Goal: Navigation & Orientation: Find specific page/section

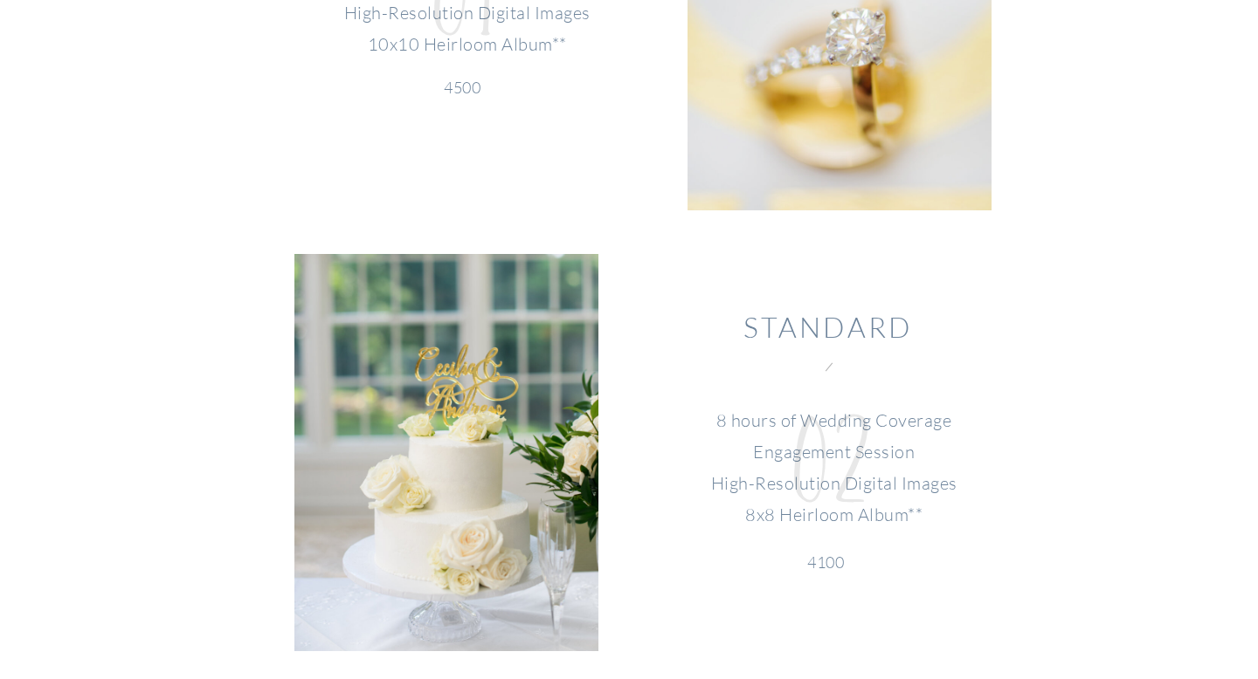
scroll to position [2105, 0]
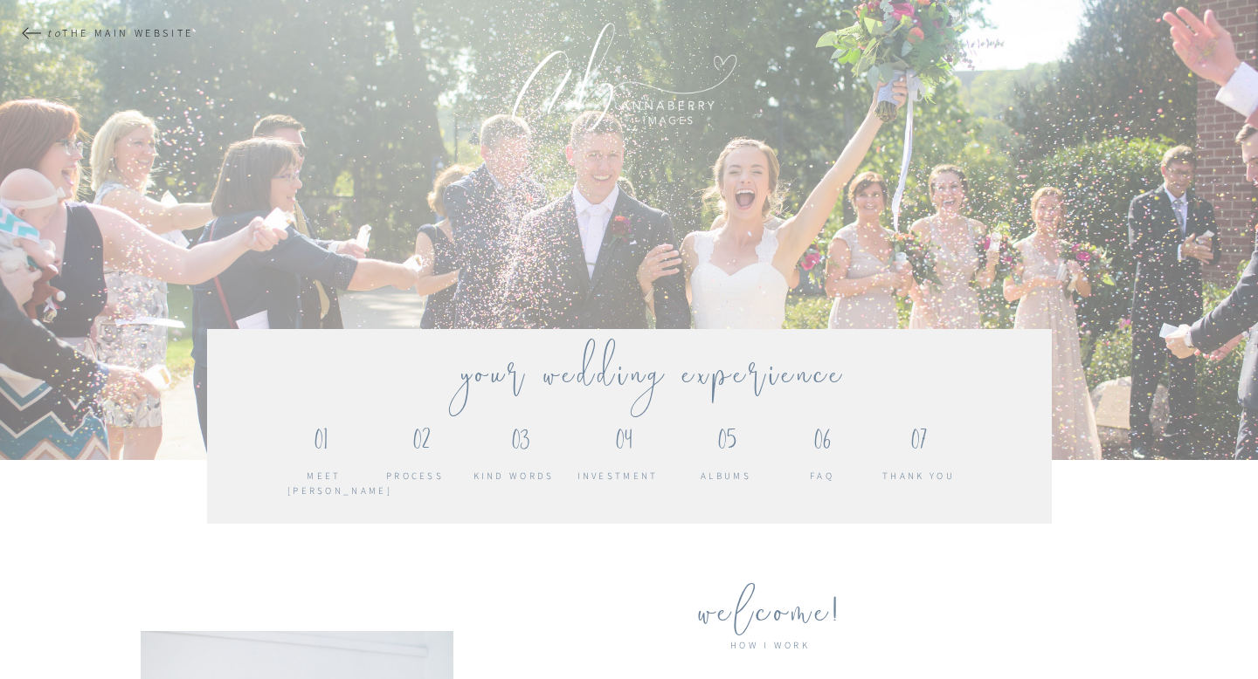
click at [34, 25] on div at bounding box center [629, 230] width 1273 height 462
click at [30, 38] on div at bounding box center [32, 33] width 22 height 12
click at [25, 36] on div at bounding box center [32, 33] width 22 height 12
click at [27, 37] on div at bounding box center [32, 33] width 22 height 12
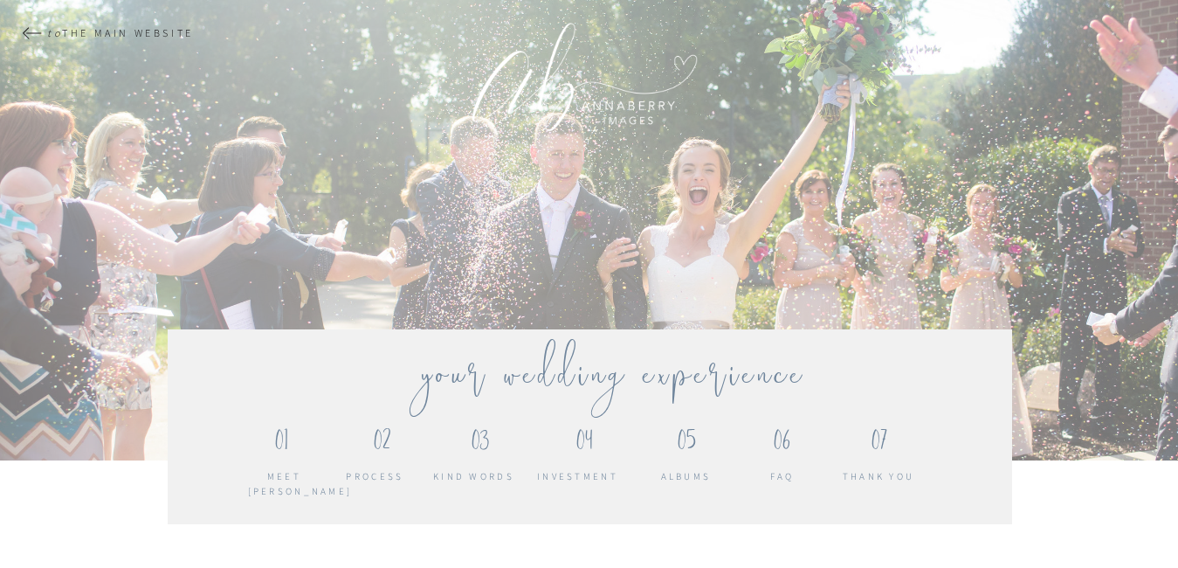
click at [381, 435] on p "02" at bounding box center [382, 443] width 36 height 45
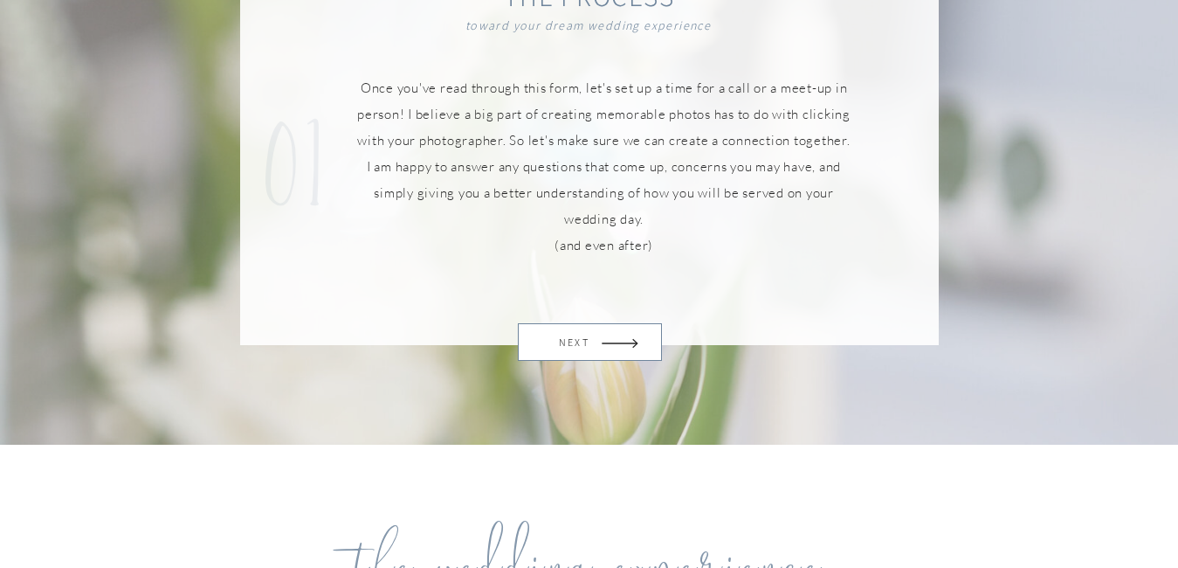
click at [619, 332] on icon at bounding box center [620, 343] width 54 height 47
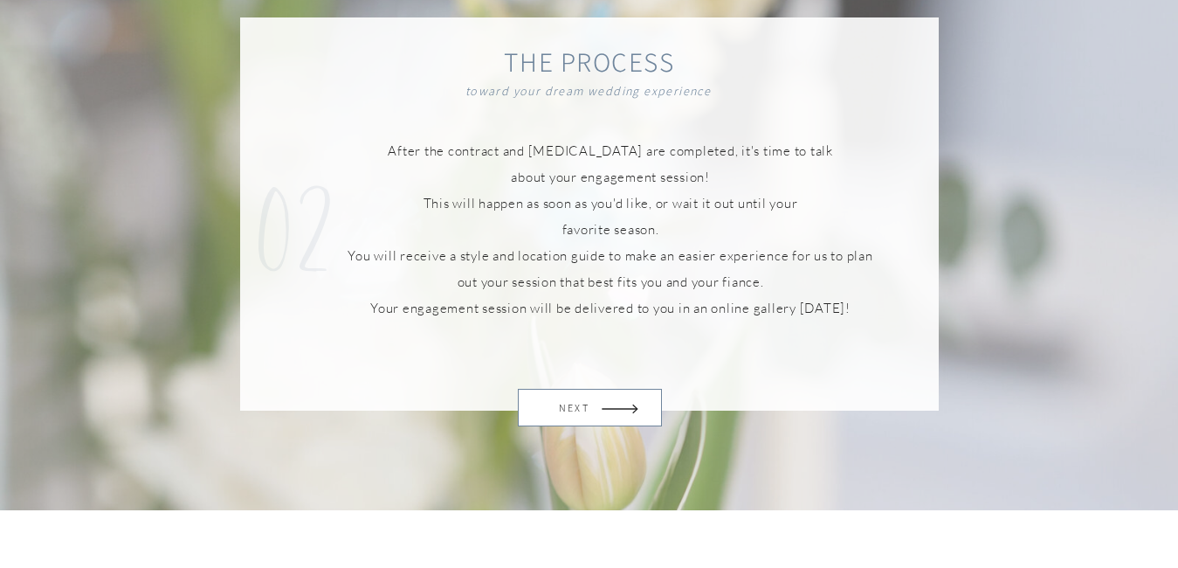
scroll to position [1184, 0]
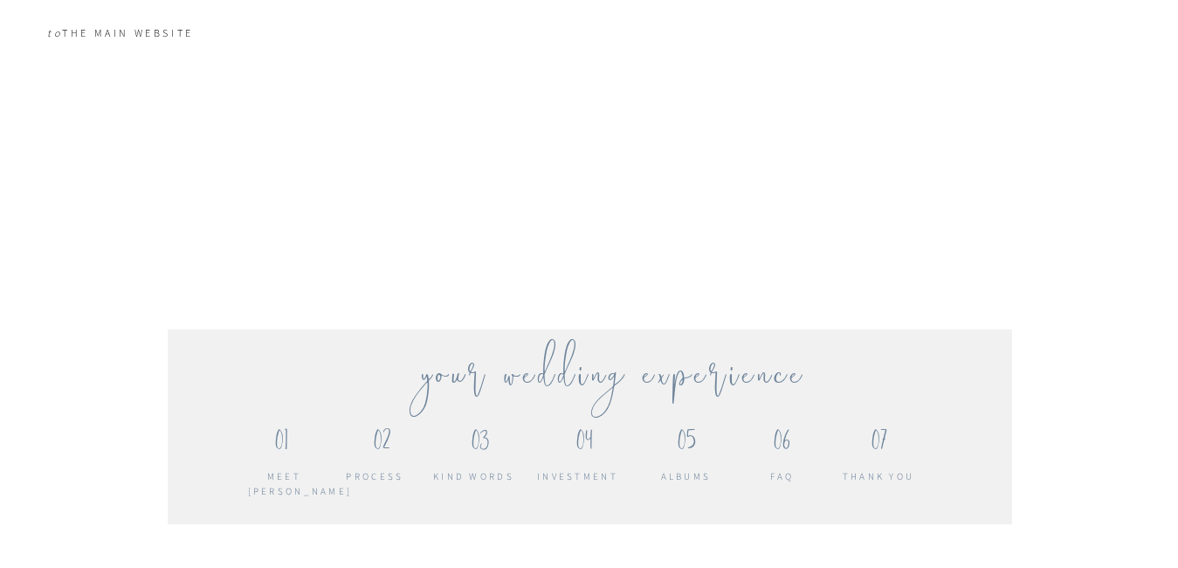
scroll to position [1184, 0]
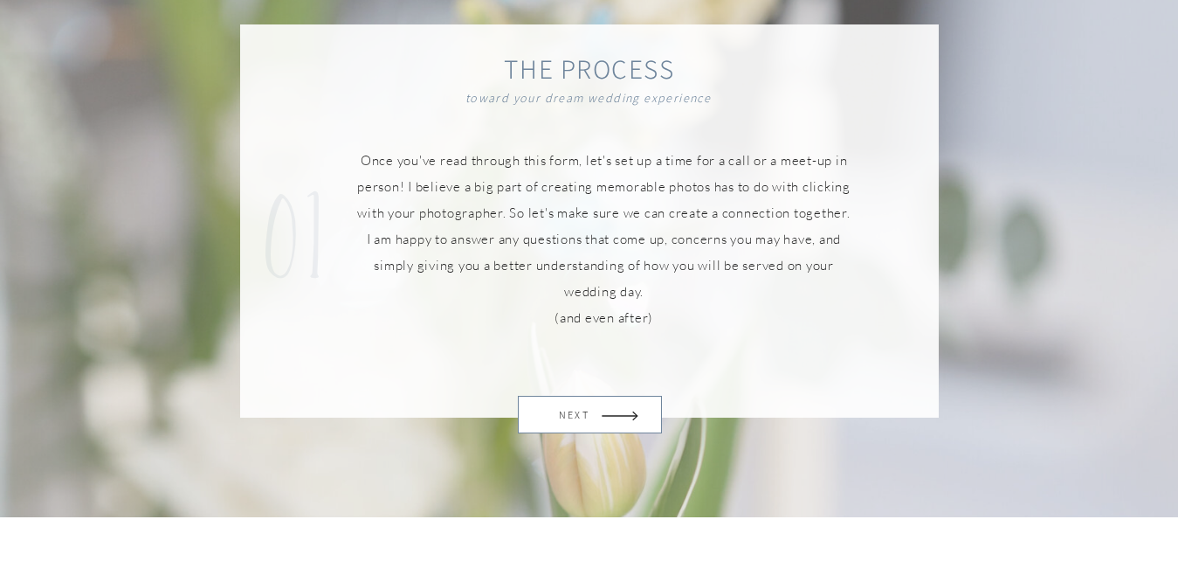
click at [598, 419] on p "NEXT" at bounding box center [575, 415] width 58 height 24
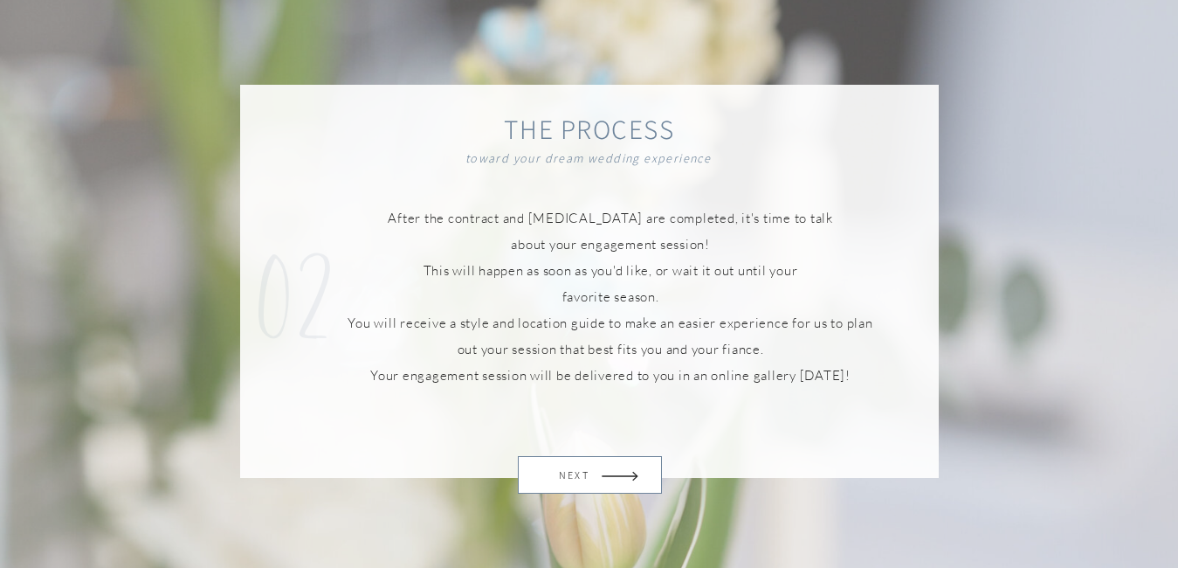
scroll to position [1121, 0]
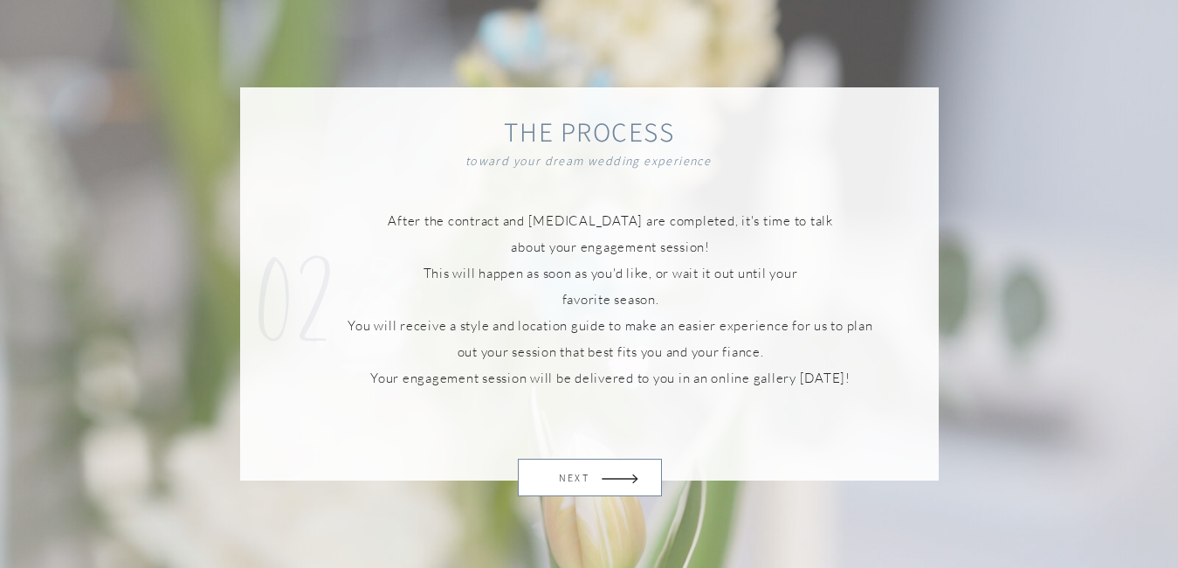
click at [612, 476] on icon at bounding box center [620, 478] width 54 height 47
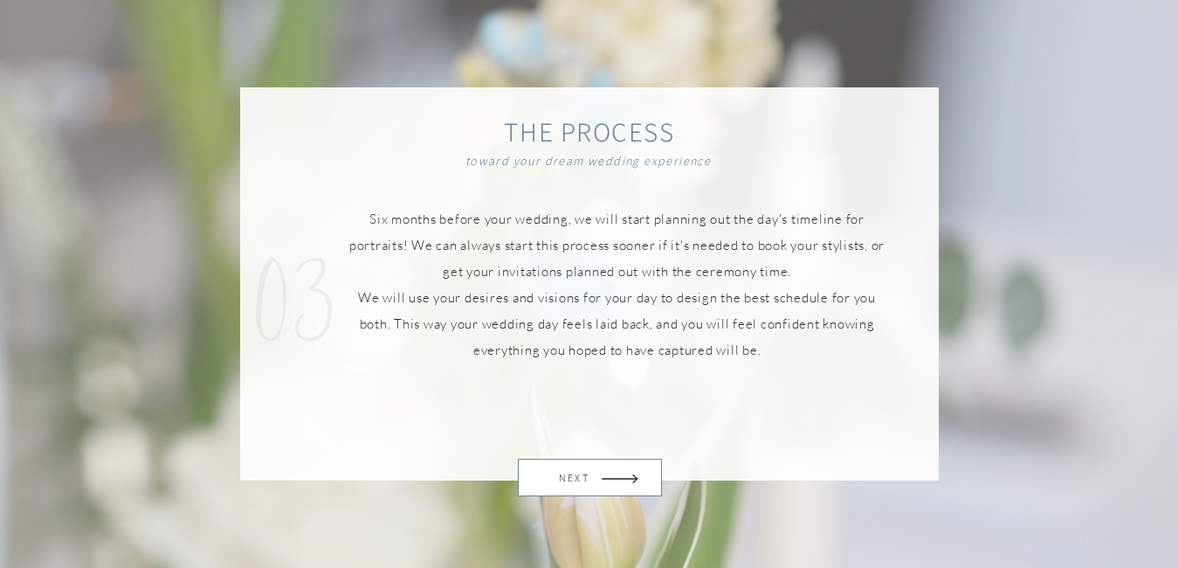
click at [612, 476] on icon at bounding box center [620, 478] width 54 height 47
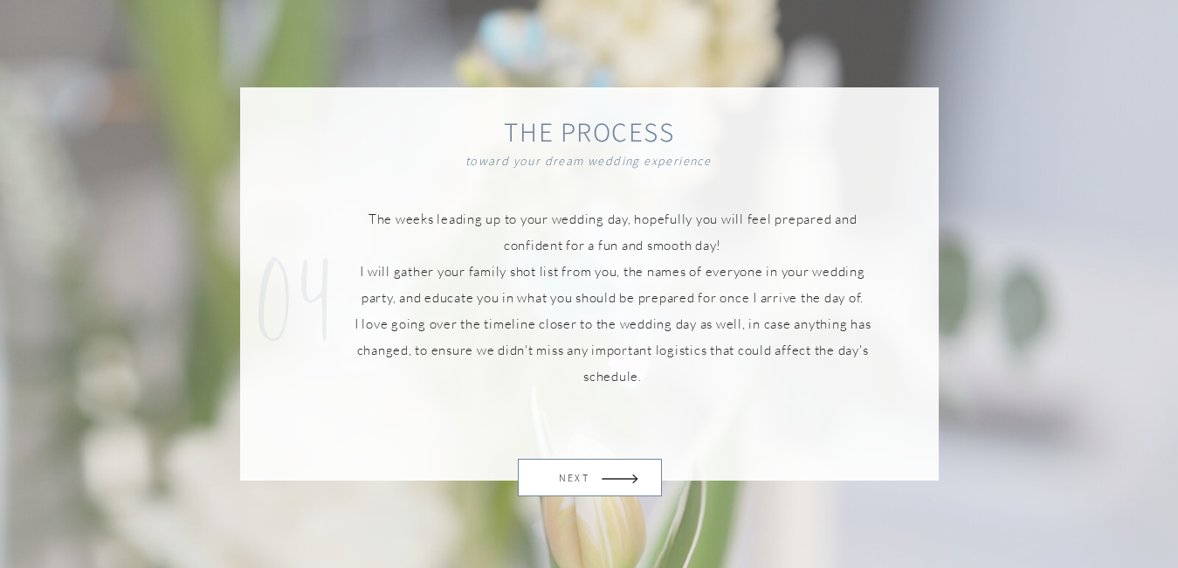
click at [624, 481] on icon at bounding box center [620, 478] width 54 height 47
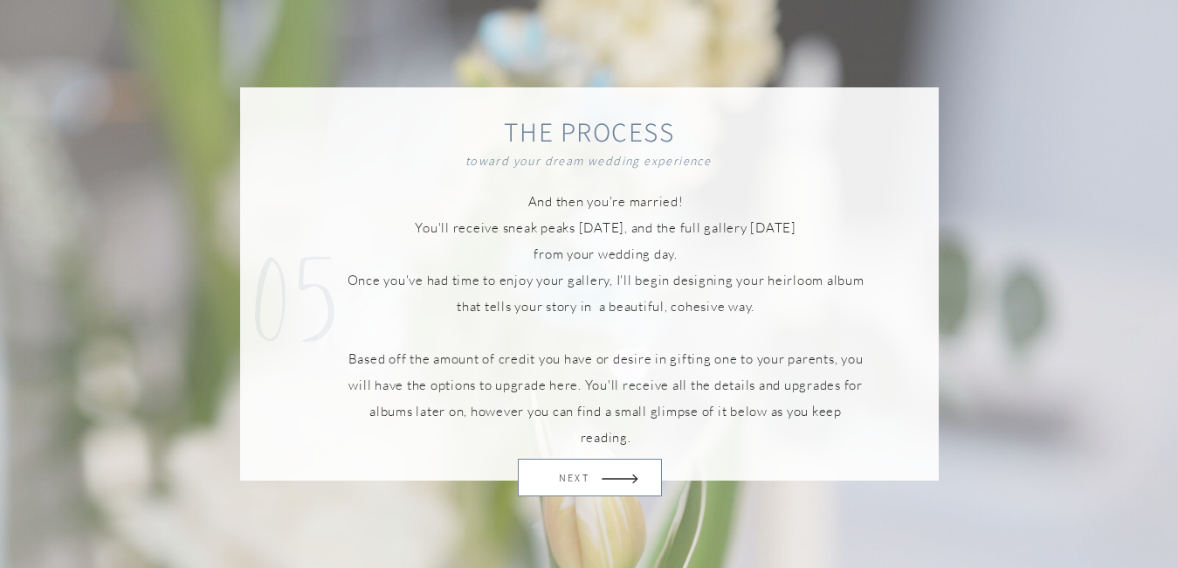
click at [624, 481] on icon at bounding box center [620, 478] width 54 height 47
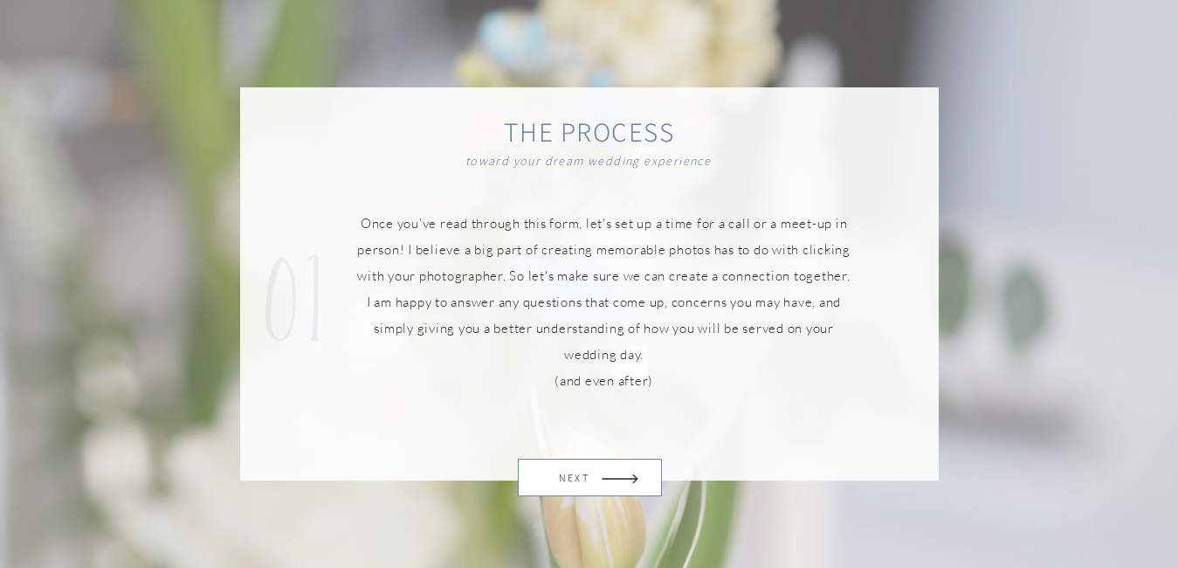
click at [624, 481] on icon at bounding box center [620, 478] width 54 height 47
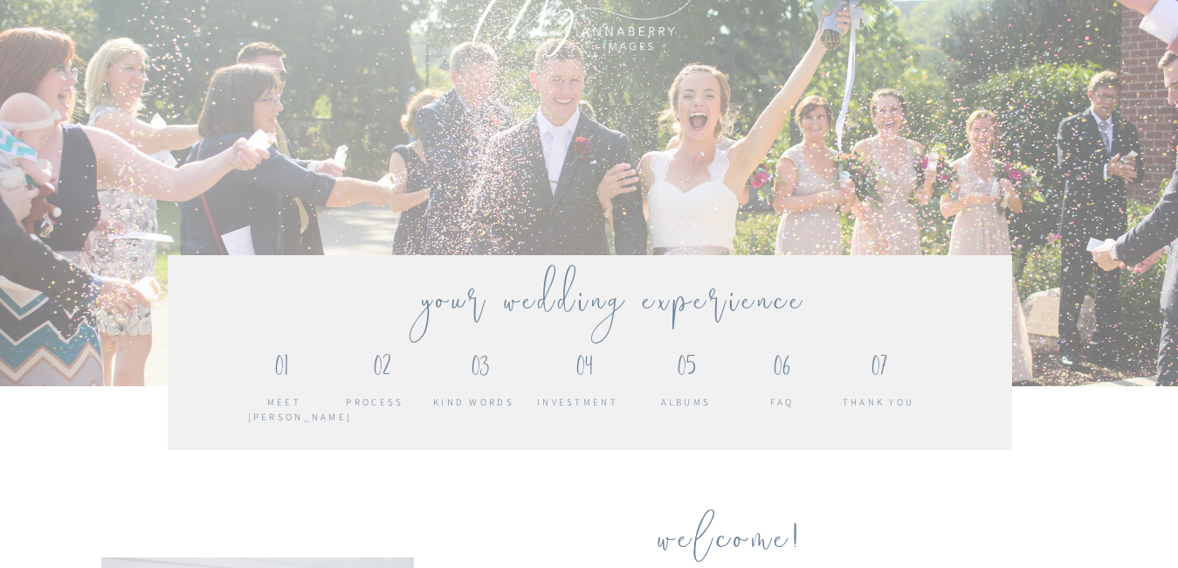
scroll to position [191, 0]
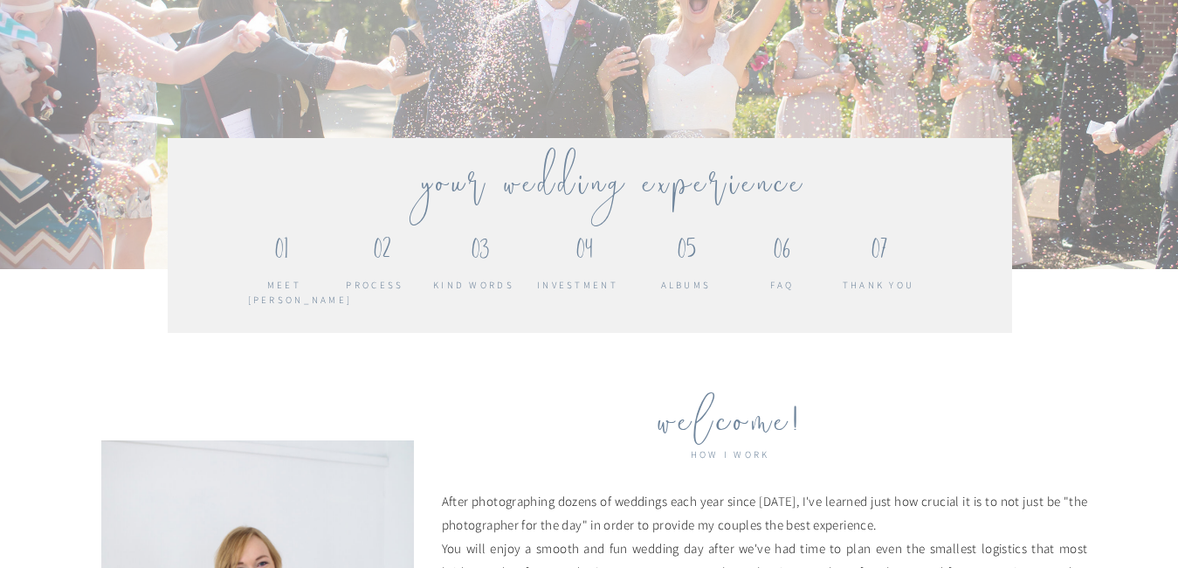
click at [780, 257] on p "06" at bounding box center [783, 249] width 44 height 38
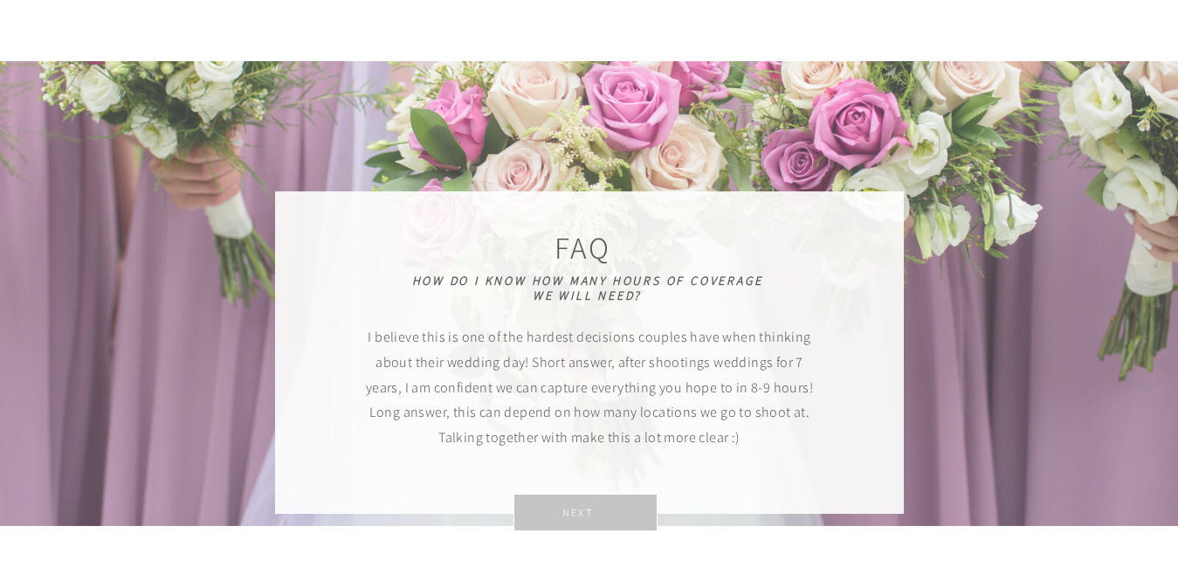
scroll to position [4218, 0]
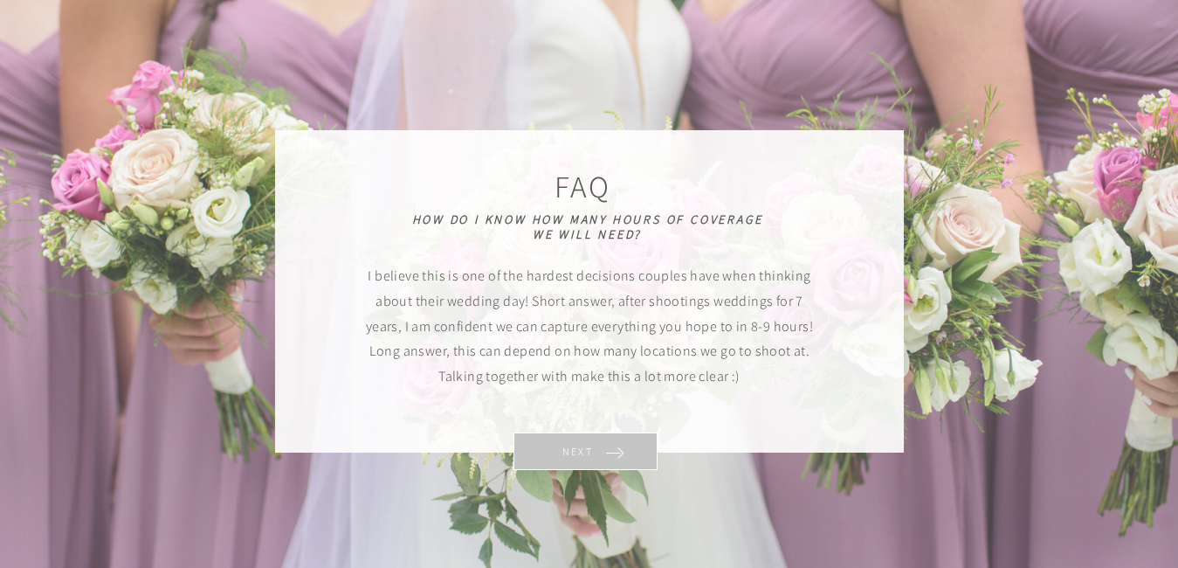
click at [593, 461] on p "NEXT" at bounding box center [578, 451] width 145 height 25
click at [597, 445] on p "NEXT" at bounding box center [578, 451] width 145 height 25
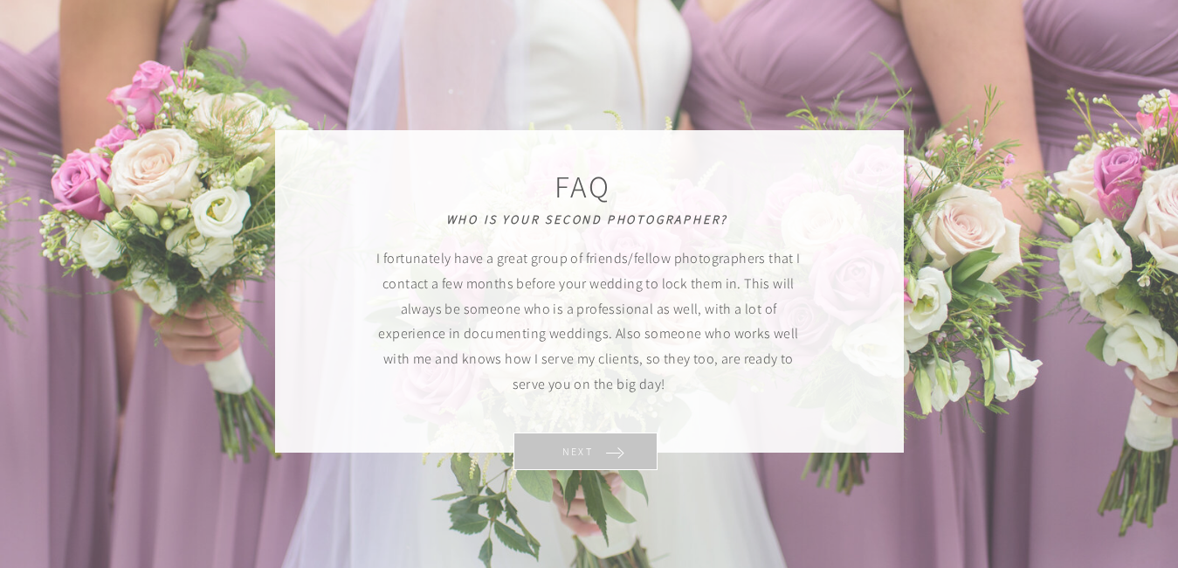
click at [597, 450] on p "NEXT" at bounding box center [578, 451] width 145 height 25
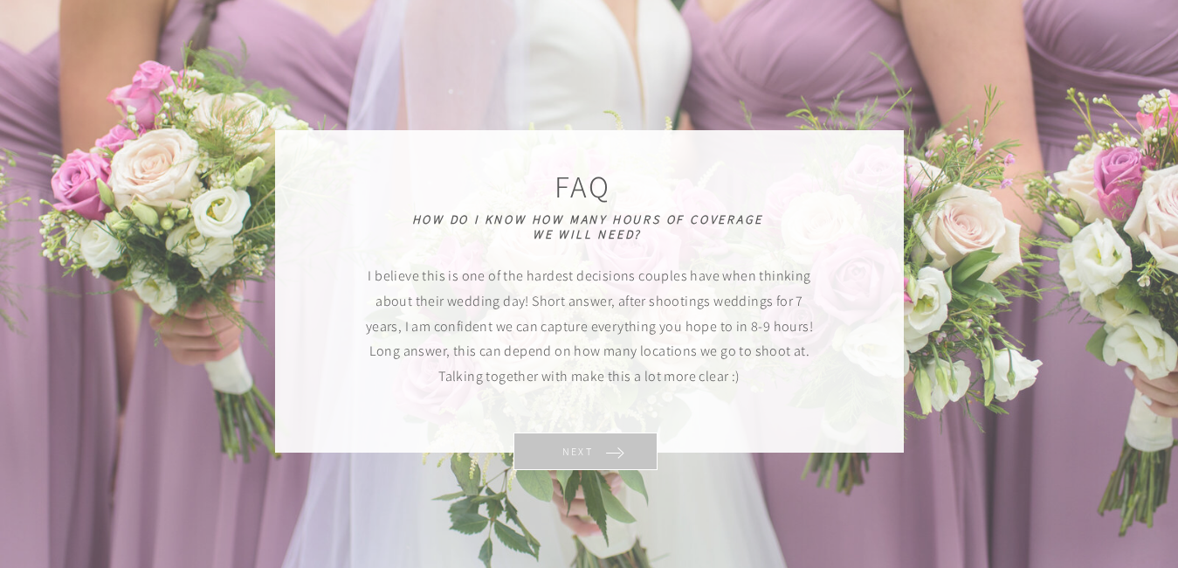
click at [597, 457] on p "NEXT" at bounding box center [578, 451] width 145 height 25
click at [603, 456] on p "NEXT" at bounding box center [578, 451] width 145 height 25
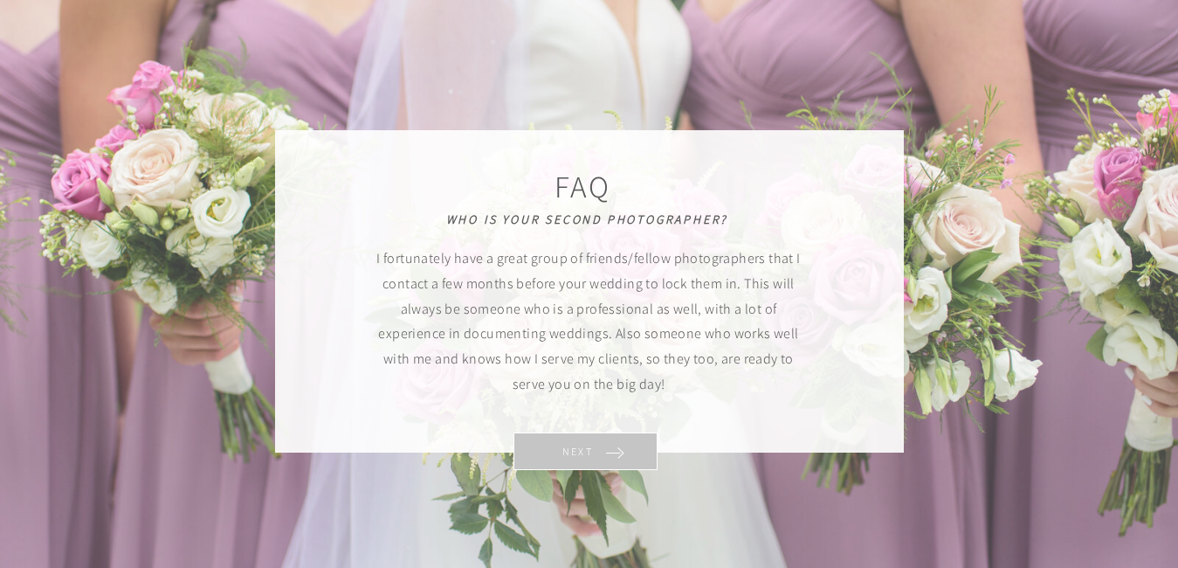
click at [603, 456] on p "NEXT" at bounding box center [578, 451] width 145 height 25
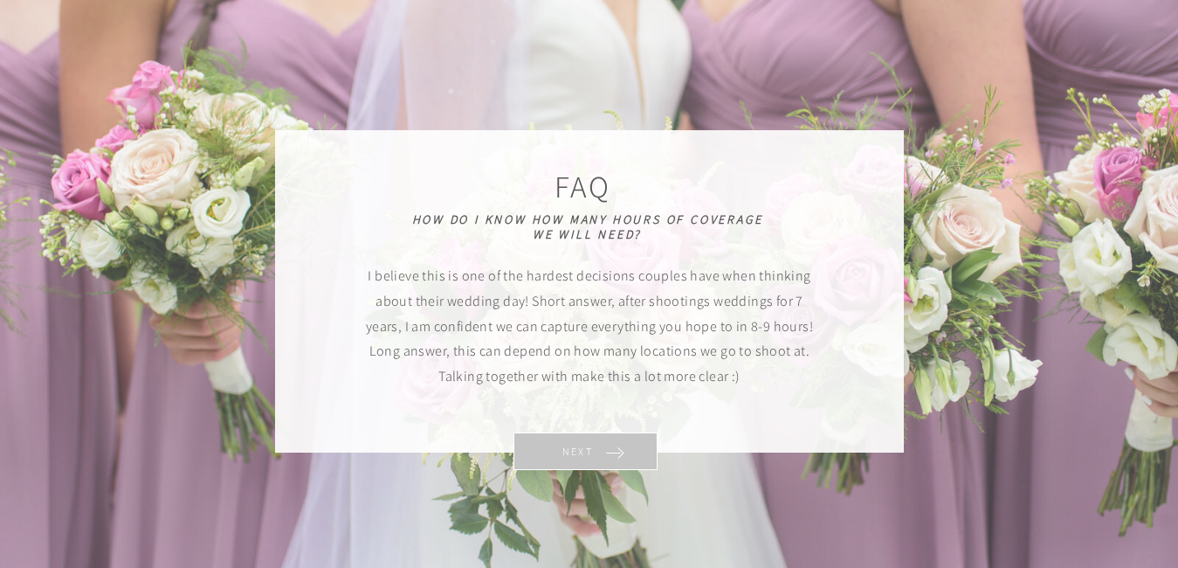
click at [615, 445] on p "NEXT" at bounding box center [578, 451] width 145 height 25
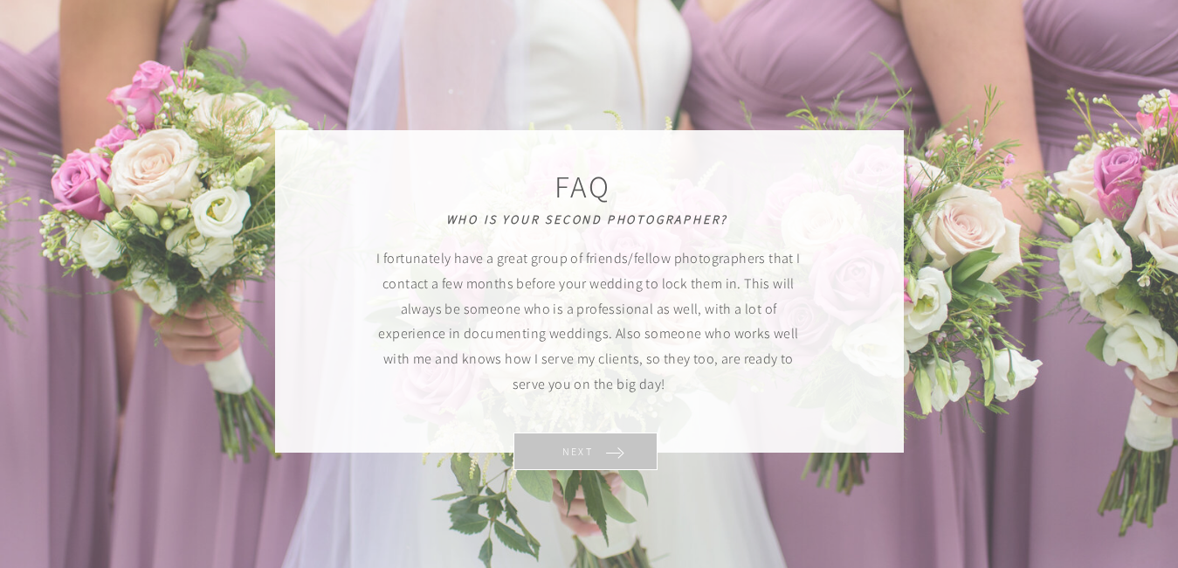
click at [615, 445] on p "NEXT" at bounding box center [578, 451] width 145 height 25
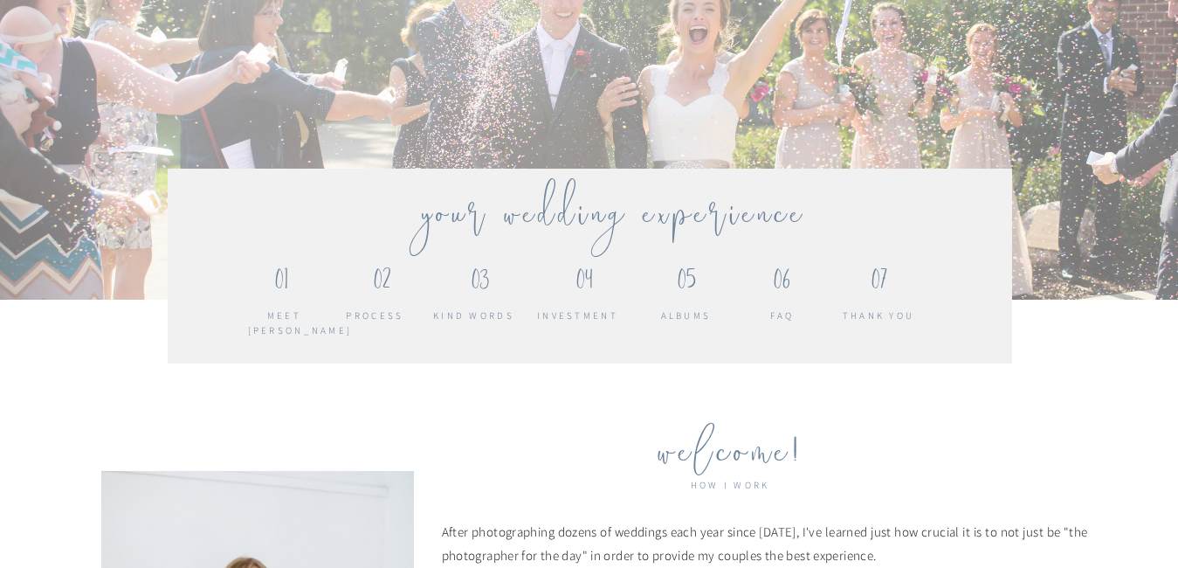
scroll to position [0, 0]
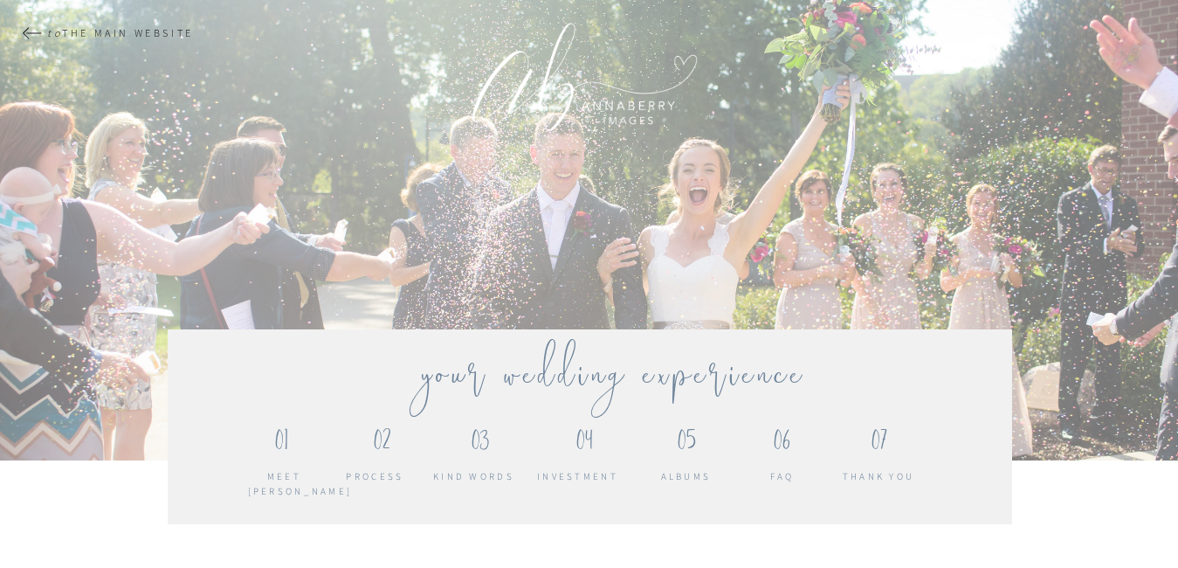
click at [25, 32] on div at bounding box center [32, 33] width 22 height 12
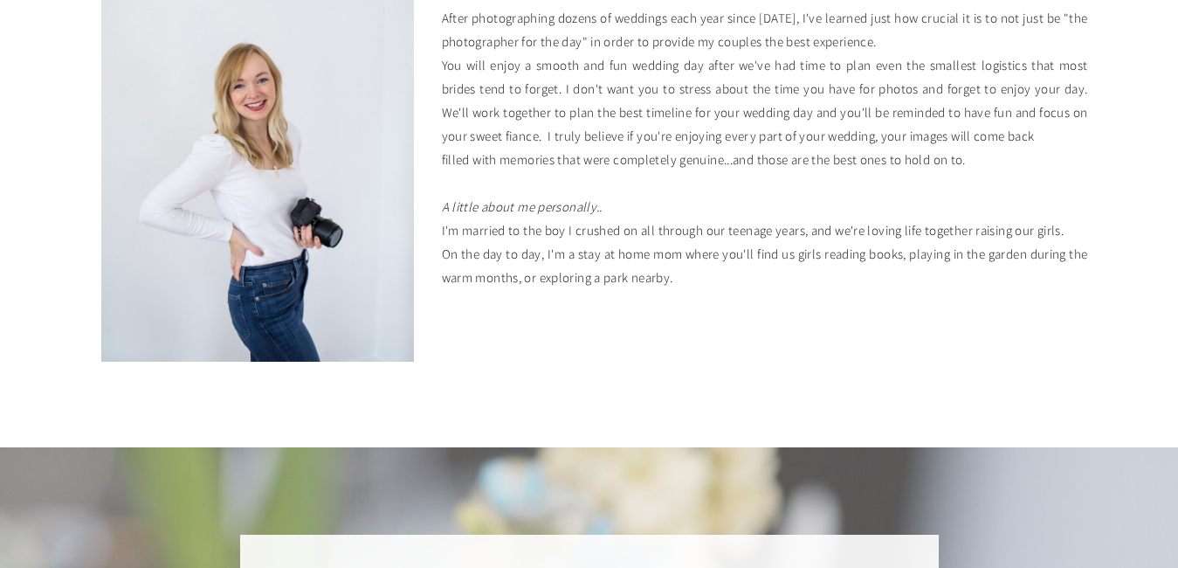
scroll to position [671, 0]
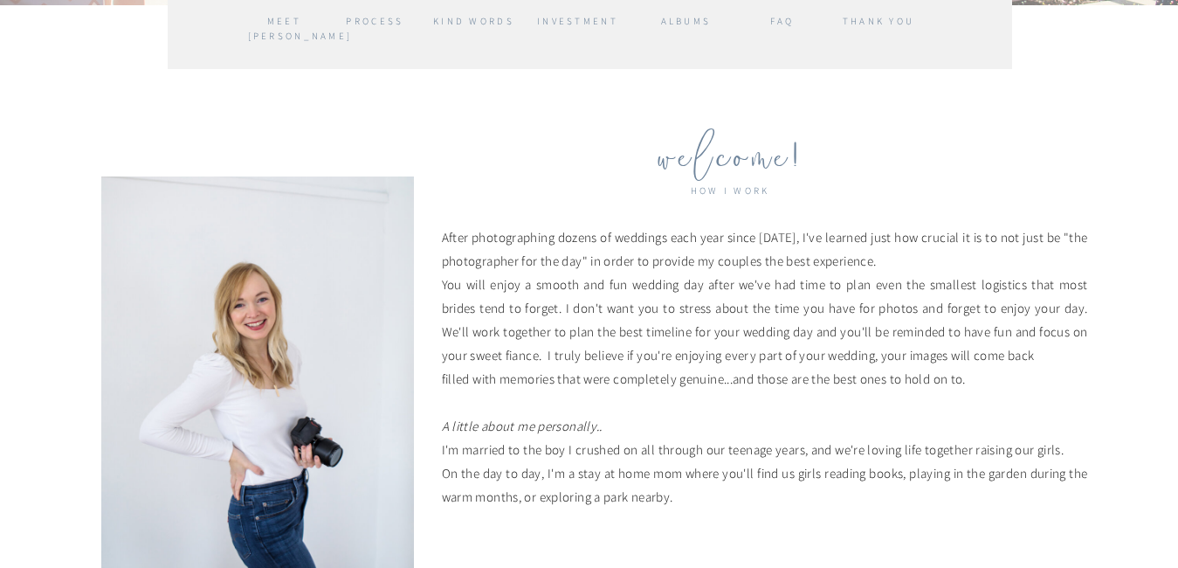
scroll to position [462, 0]
